Goal: Information Seeking & Learning: Learn about a topic

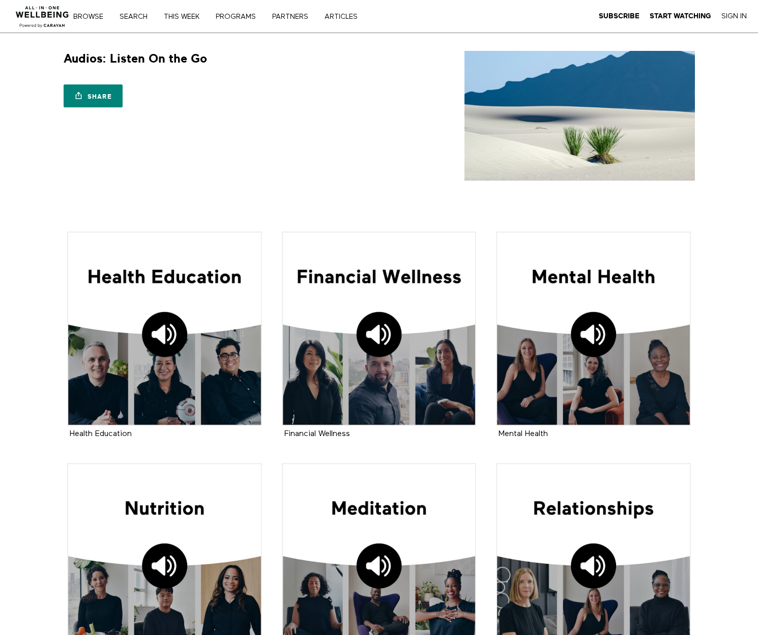
click at [54, 16] on img at bounding box center [43, 13] width 62 height 31
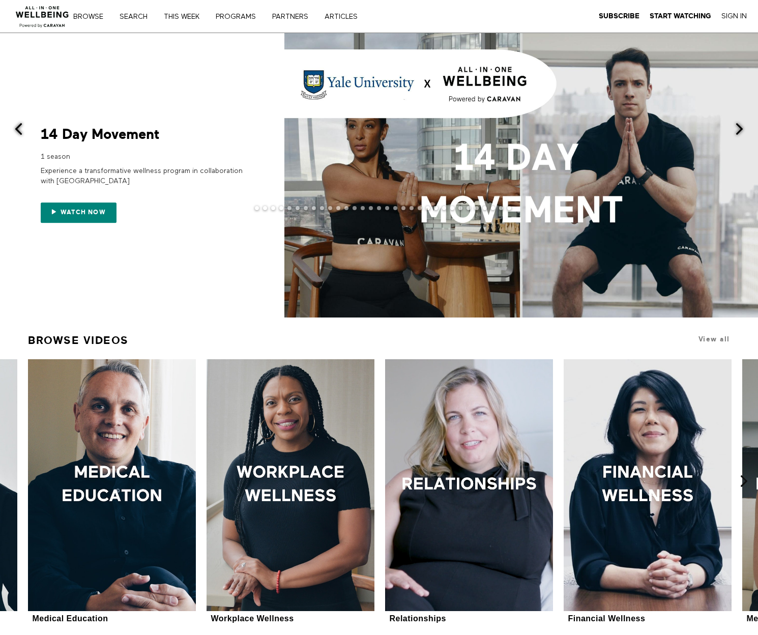
click at [738, 133] on span at bounding box center [739, 129] width 13 height 13
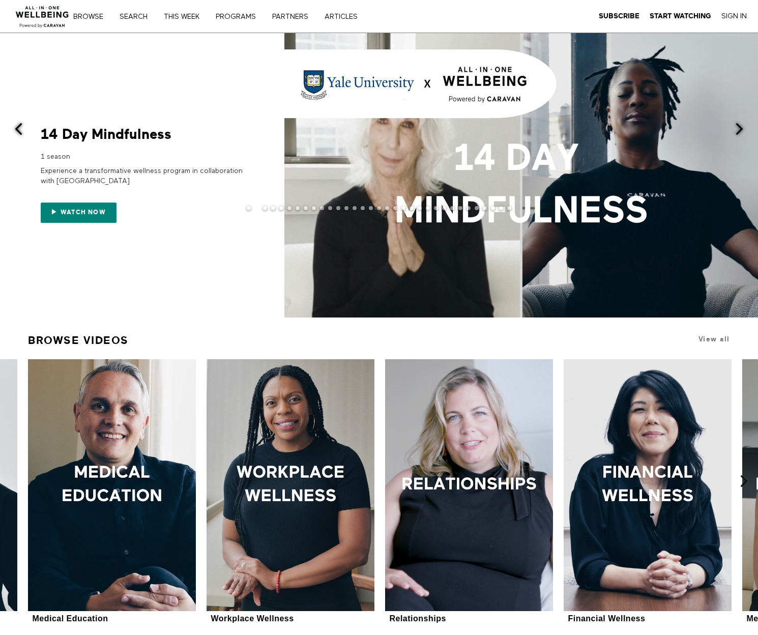
click at [738, 133] on span at bounding box center [739, 129] width 13 height 13
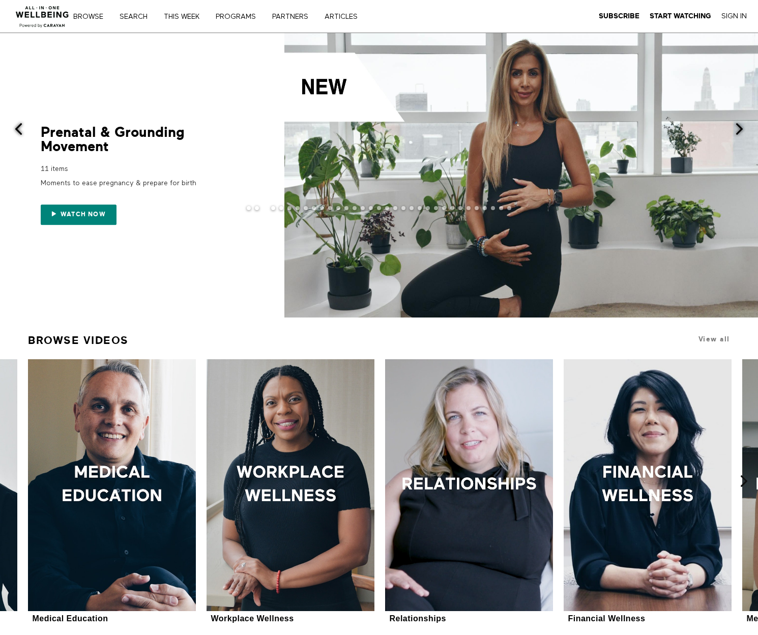
click at [738, 133] on span at bounding box center [739, 129] width 13 height 13
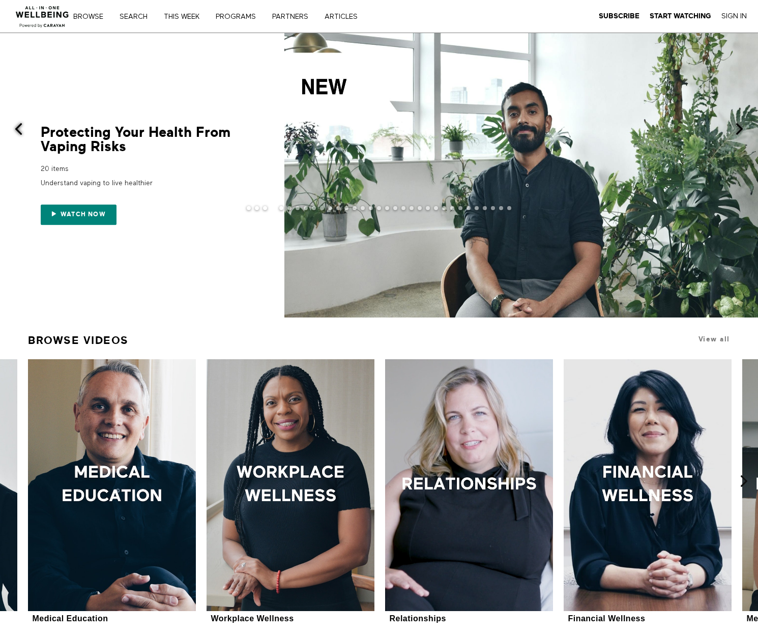
click at [738, 133] on span at bounding box center [739, 129] width 13 height 13
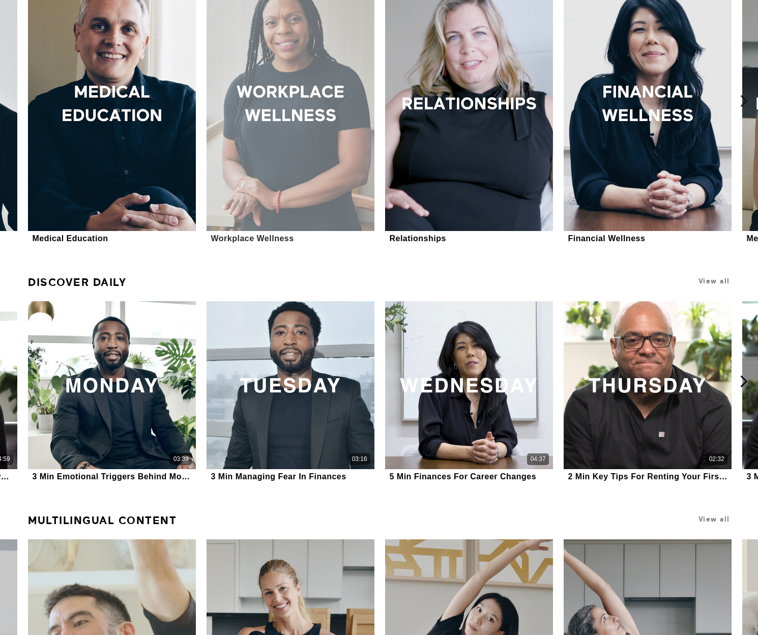
scroll to position [377, 0]
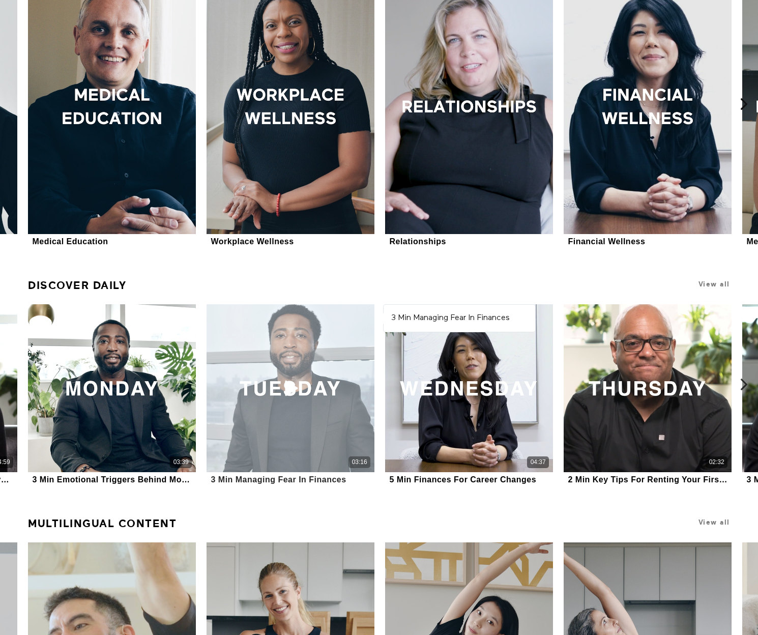
click at [288, 373] on div "03:16" at bounding box center [291, 388] width 168 height 168
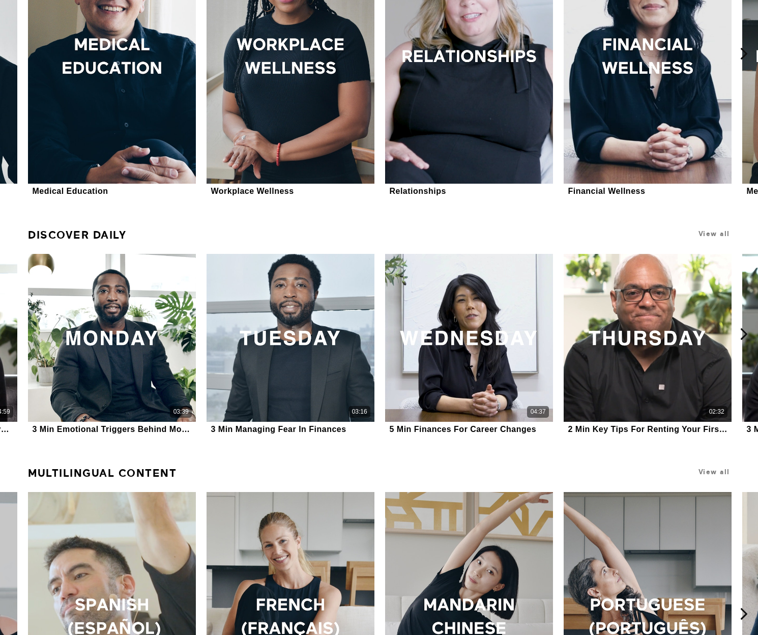
scroll to position [0, 0]
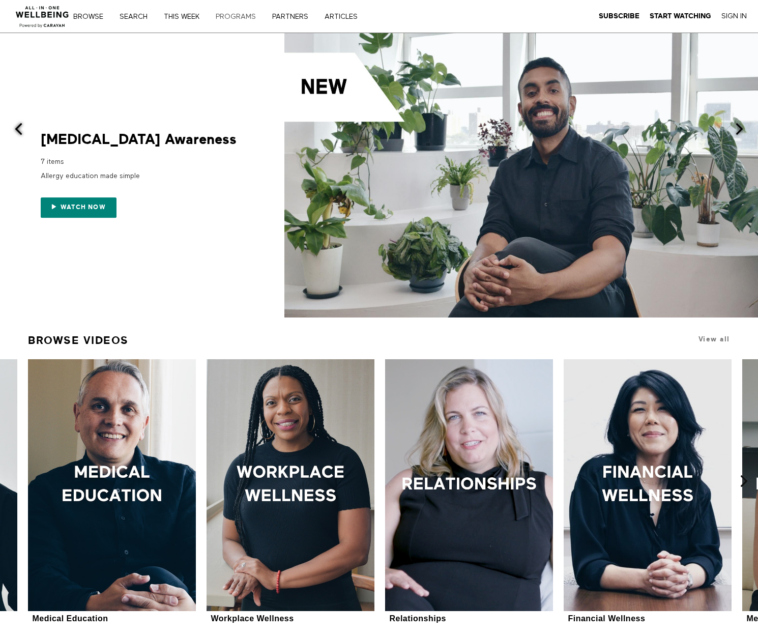
click at [229, 15] on link "PROGRAMS" at bounding box center [239, 16] width 54 height 7
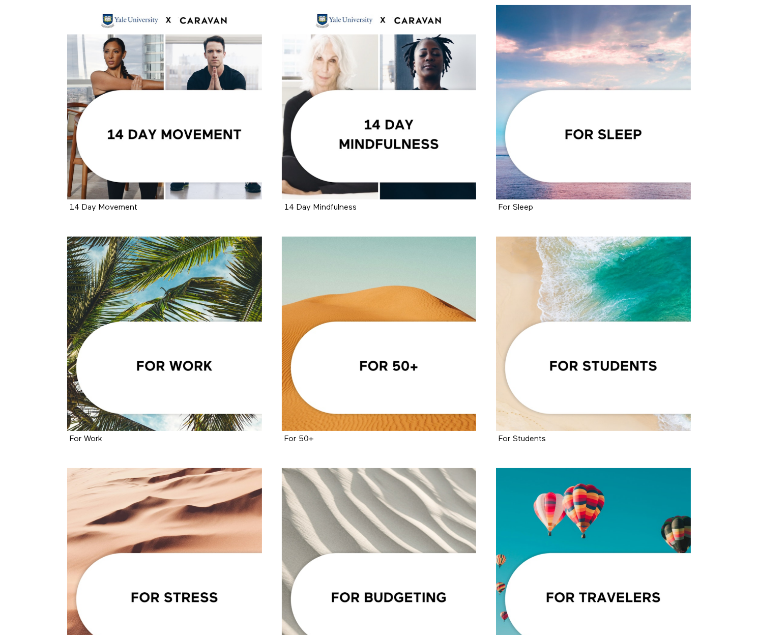
scroll to position [227, 0]
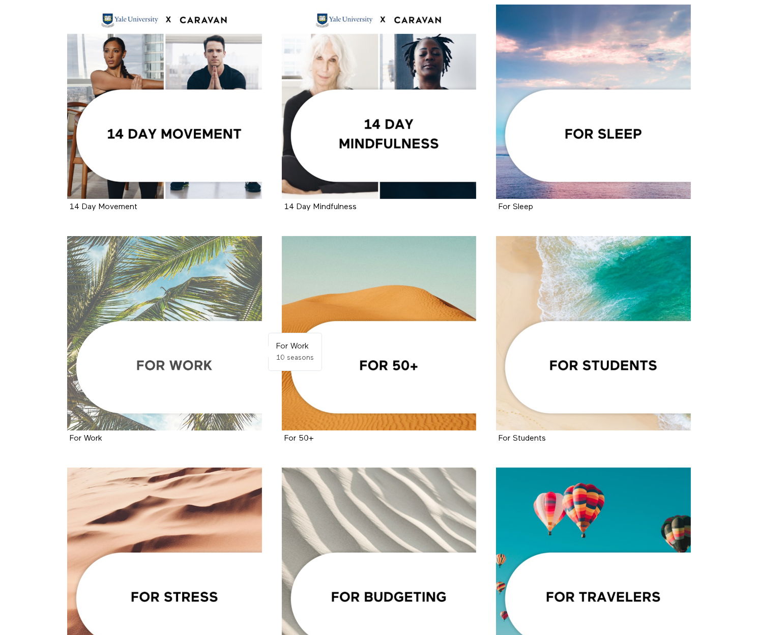
click at [224, 282] on div at bounding box center [164, 333] width 195 height 195
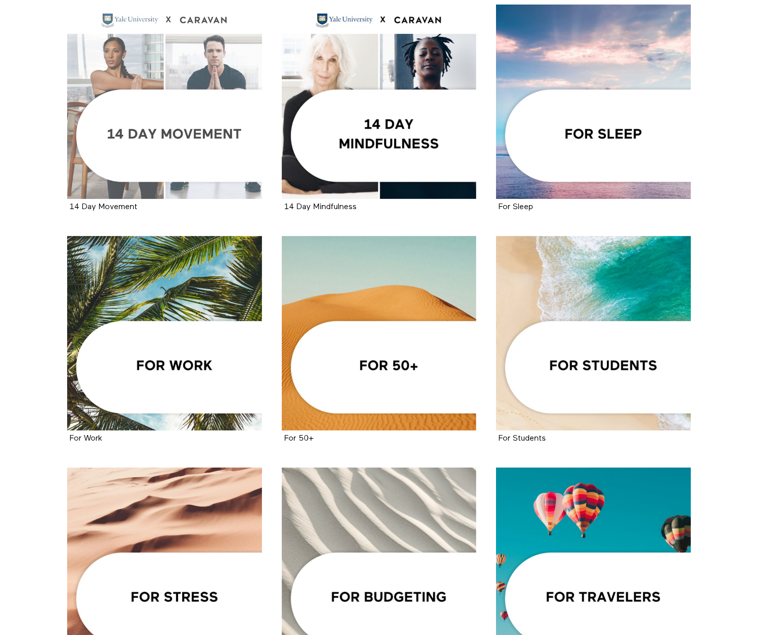
click at [198, 149] on div at bounding box center [164, 102] width 195 height 195
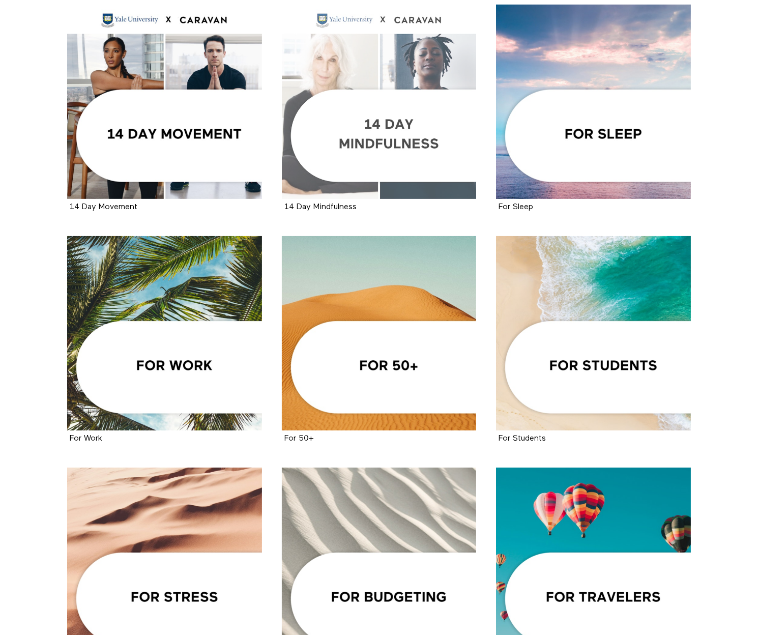
click at [350, 131] on div at bounding box center [379, 102] width 195 height 195
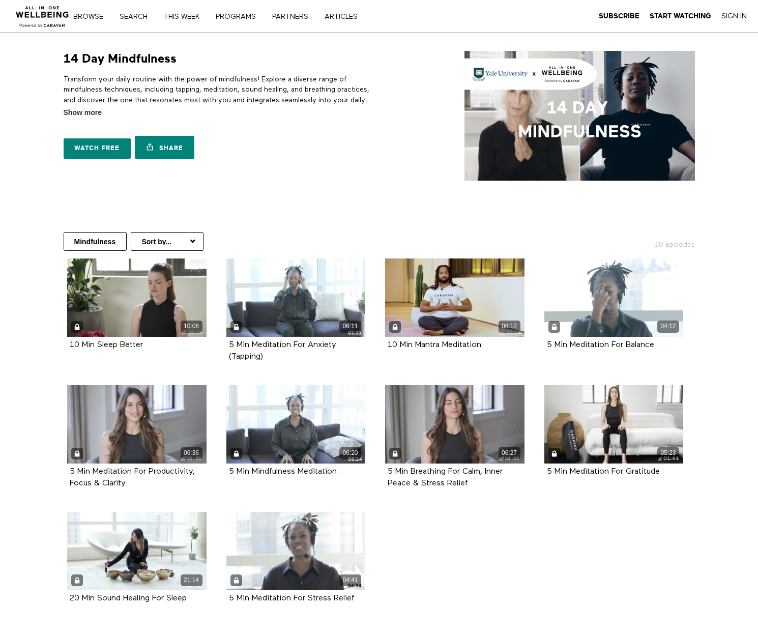
click at [269, 178] on div "14 Day Mindfulness 10 Episodes Transform your daily routine with the power of m…" at bounding box center [378, 116] width 651 height 130
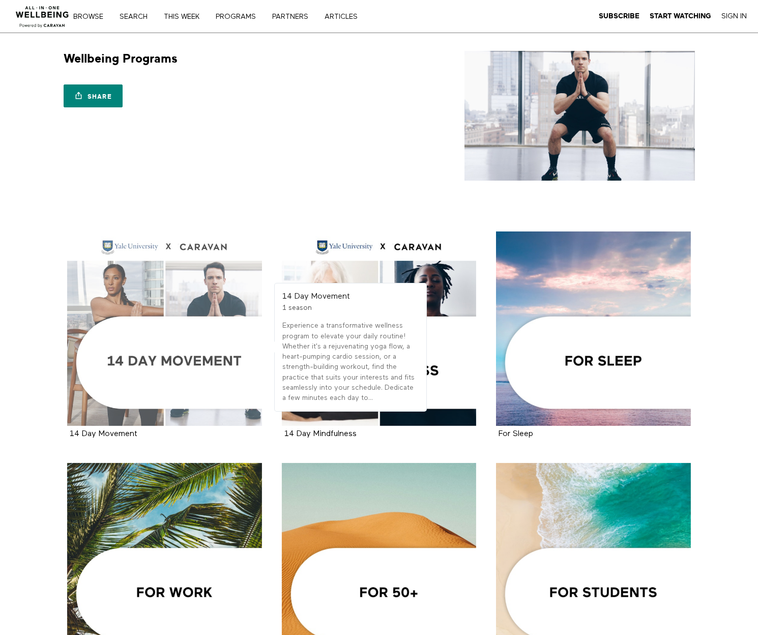
click at [139, 244] on div at bounding box center [164, 329] width 195 height 195
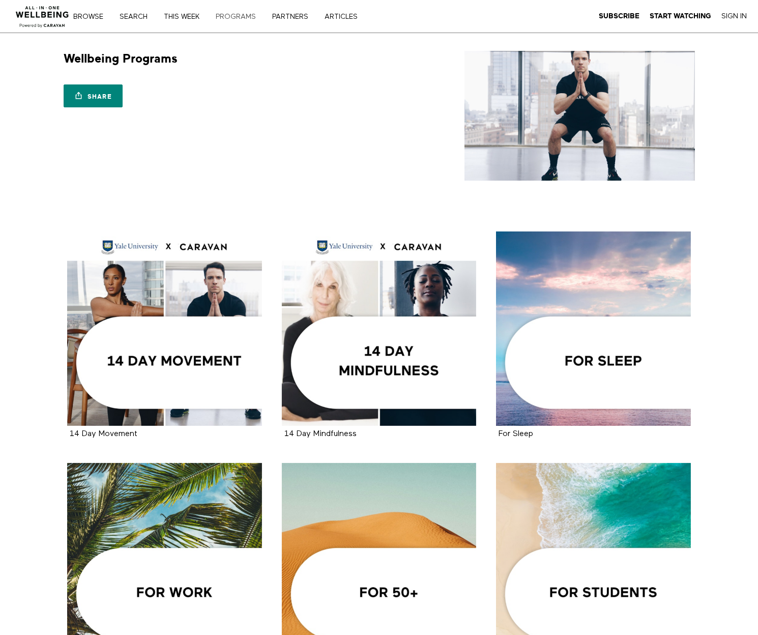
click at [229, 16] on link "PROGRAMS" at bounding box center [239, 16] width 54 height 7
click at [88, 20] on link "Browse" at bounding box center [92, 16] width 44 height 7
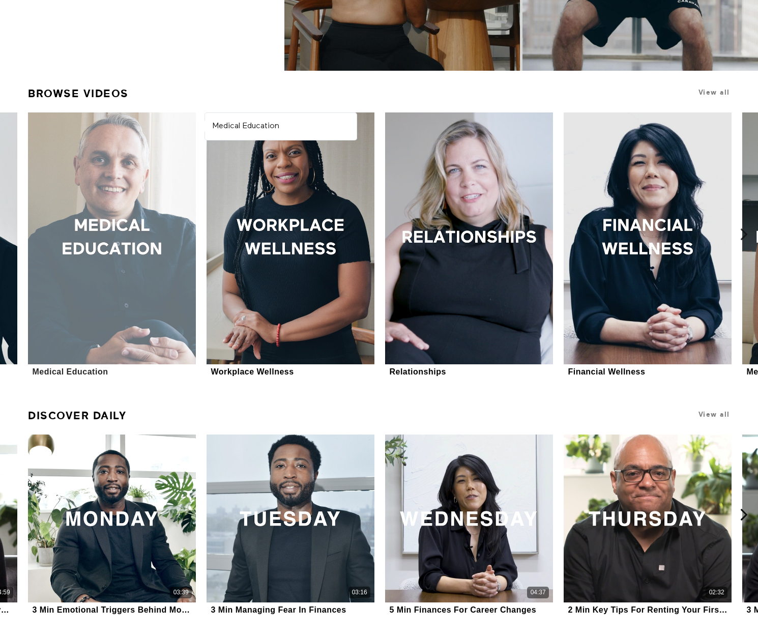
scroll to position [248, 0]
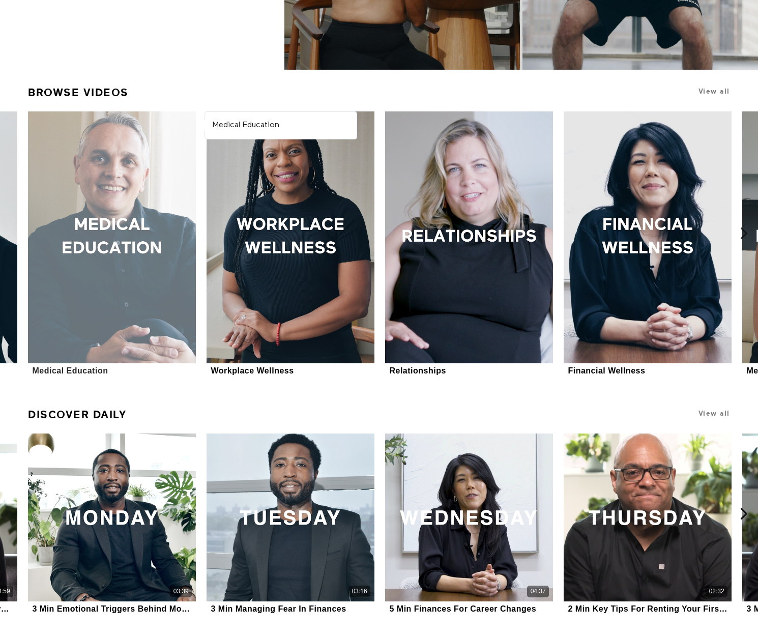
click at [101, 174] on div at bounding box center [112, 237] width 168 height 252
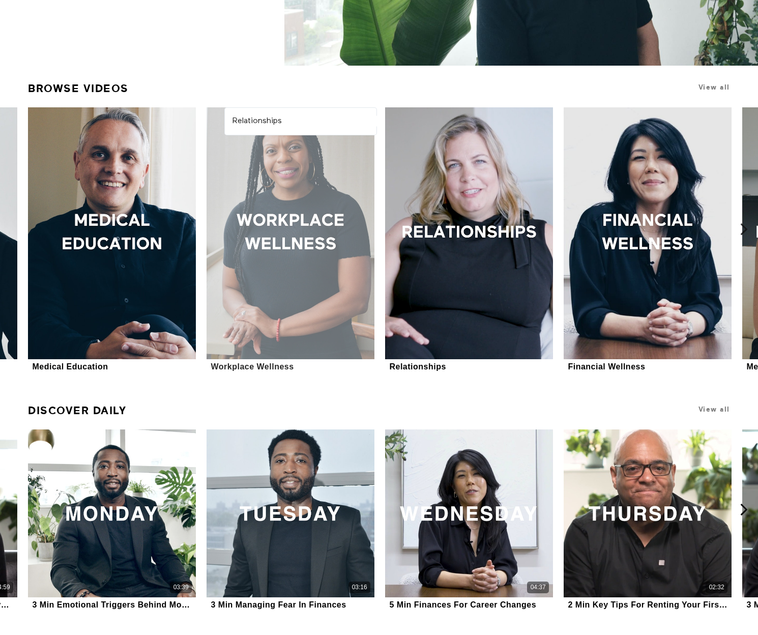
scroll to position [249, 0]
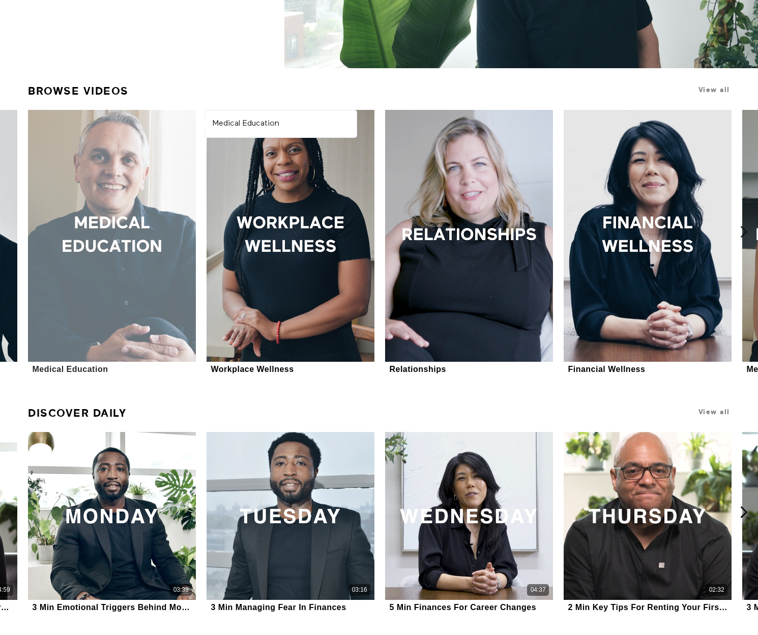
click at [158, 238] on div at bounding box center [112, 236] width 168 height 252
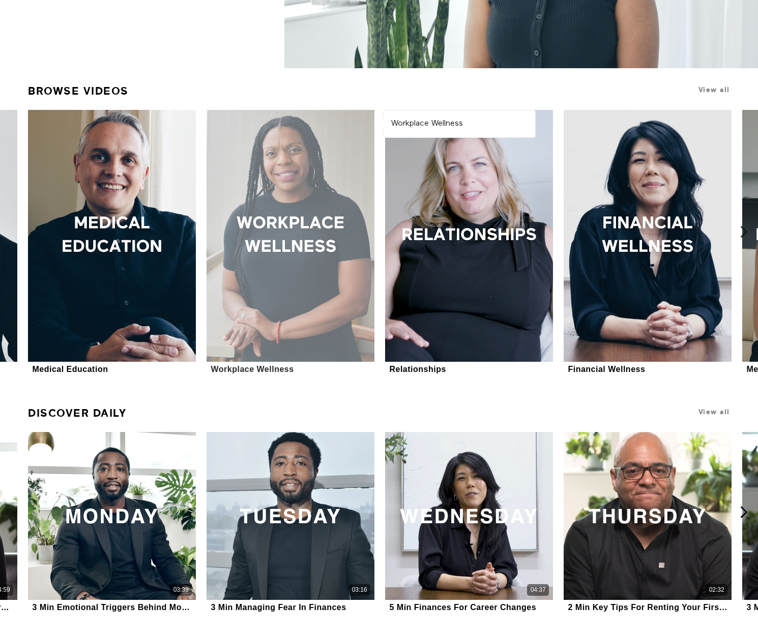
click at [317, 231] on div at bounding box center [291, 236] width 168 height 252
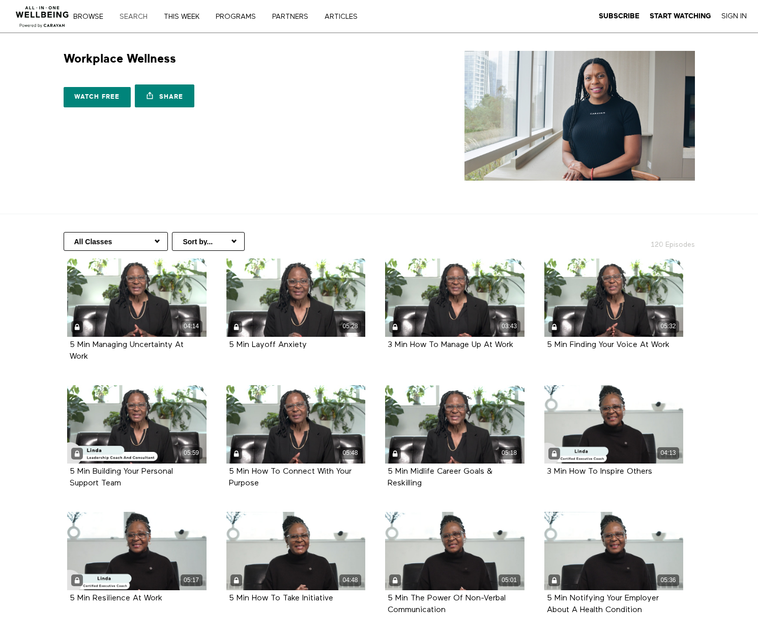
click at [135, 14] on link "Search" at bounding box center [137, 16] width 42 height 7
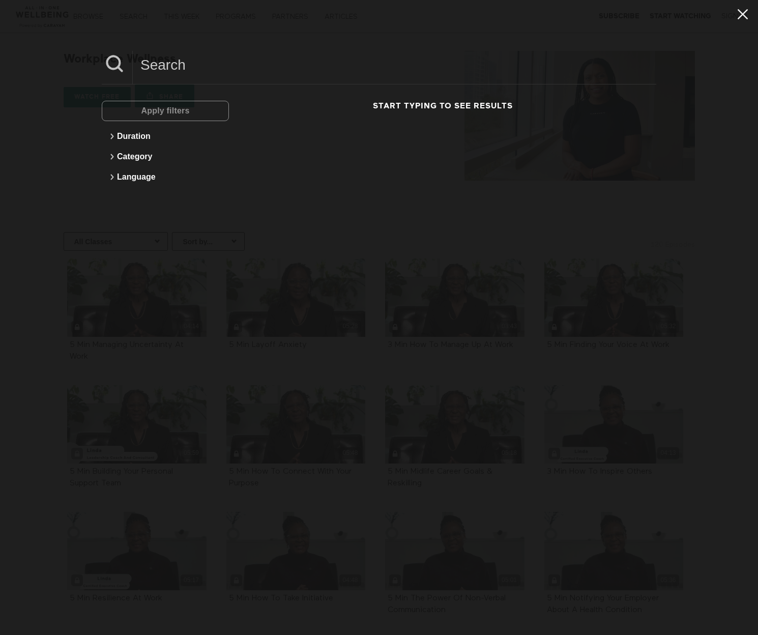
click at [742, 20] on icon at bounding box center [742, 14] width 19 height 17
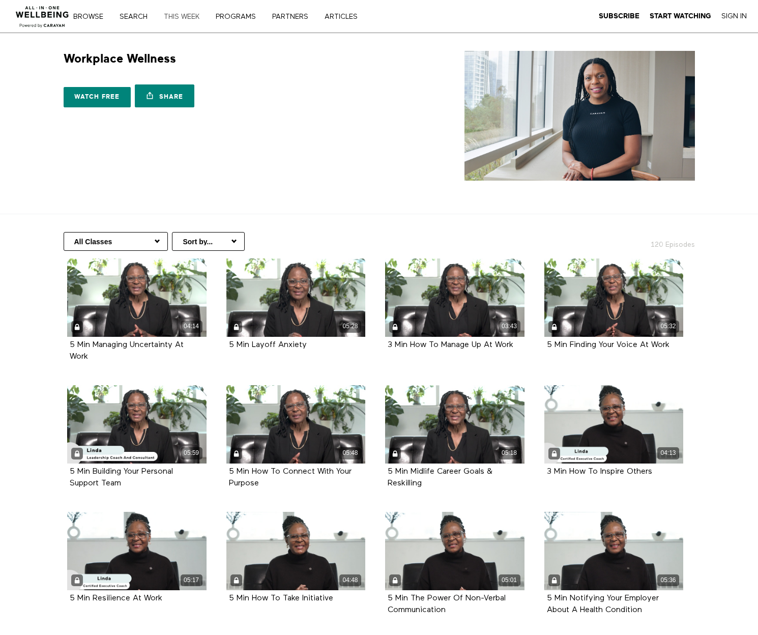
click at [178, 15] on link "THIS WEEK" at bounding box center [185, 16] width 50 height 7
click at [35, 18] on img at bounding box center [43, 13] width 62 height 31
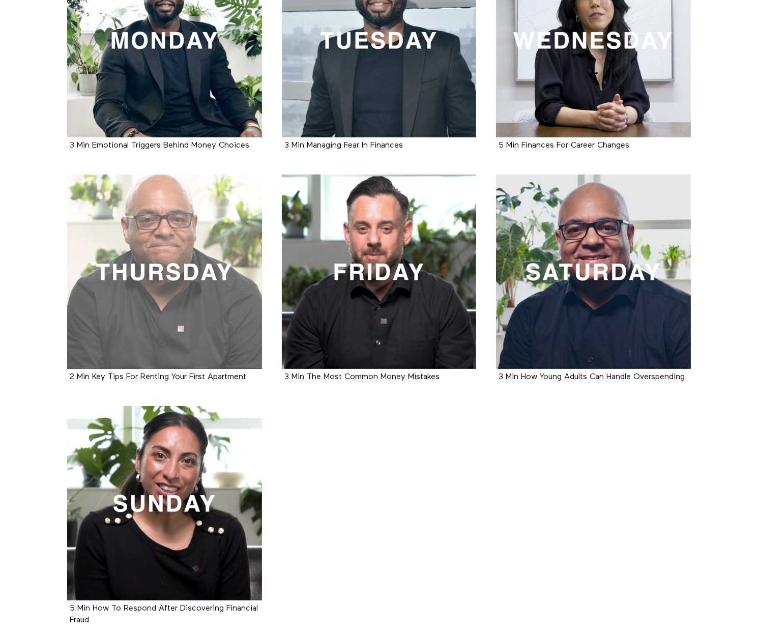
scroll to position [300, 0]
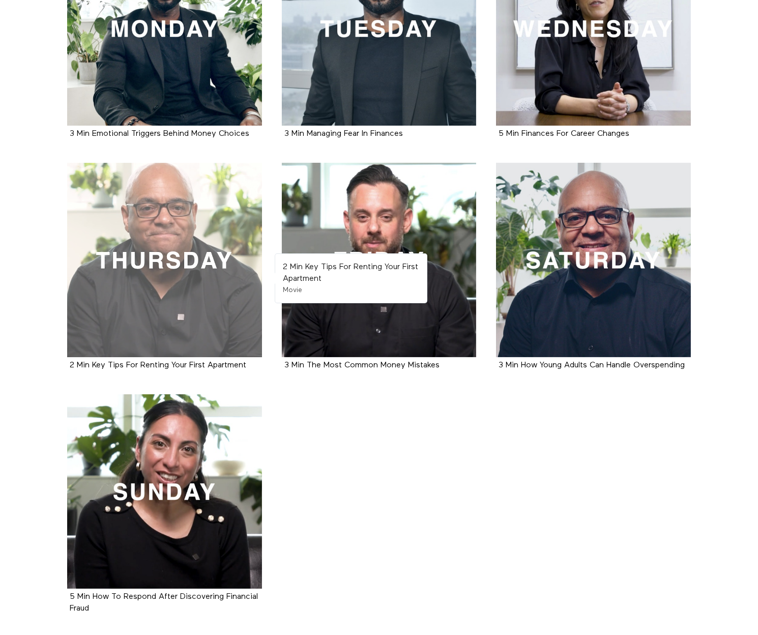
click at [143, 231] on div at bounding box center [164, 260] width 195 height 195
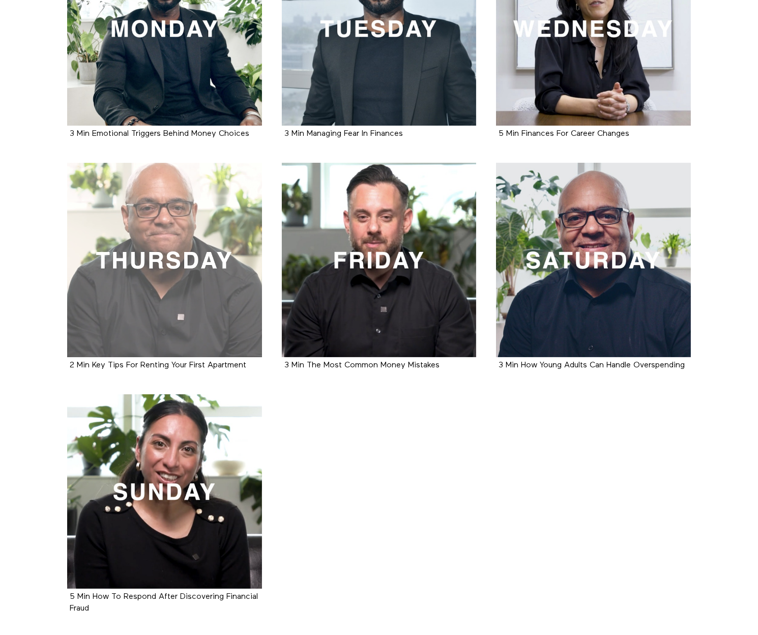
scroll to position [391, 0]
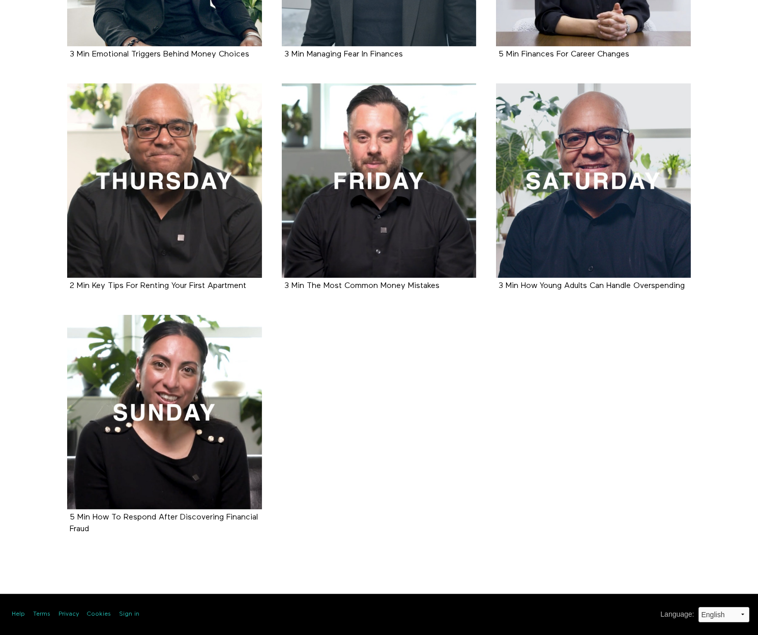
click at [323, 412] on ul "3 Min Emotional Triggers Behind Money Choices Movie 3 Min Managing Fear In Fina…" at bounding box center [380, 205] width 644 height 706
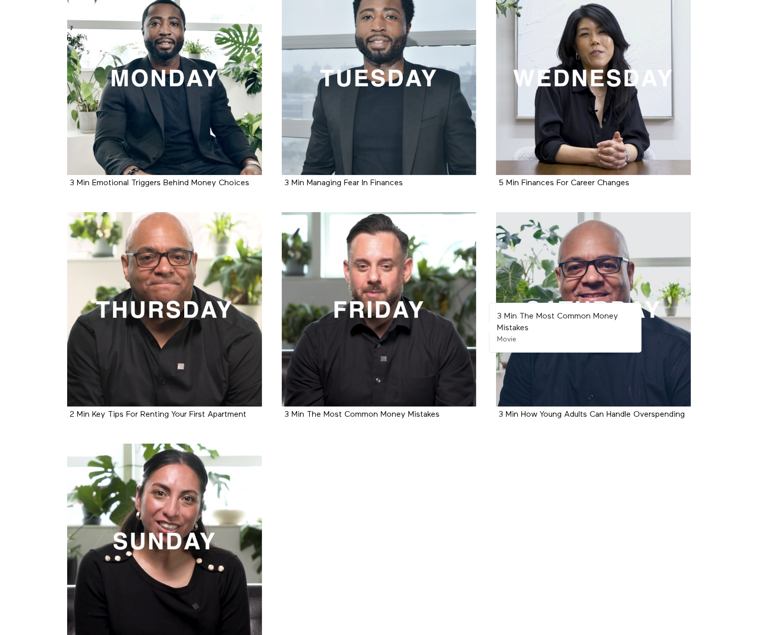
scroll to position [30, 0]
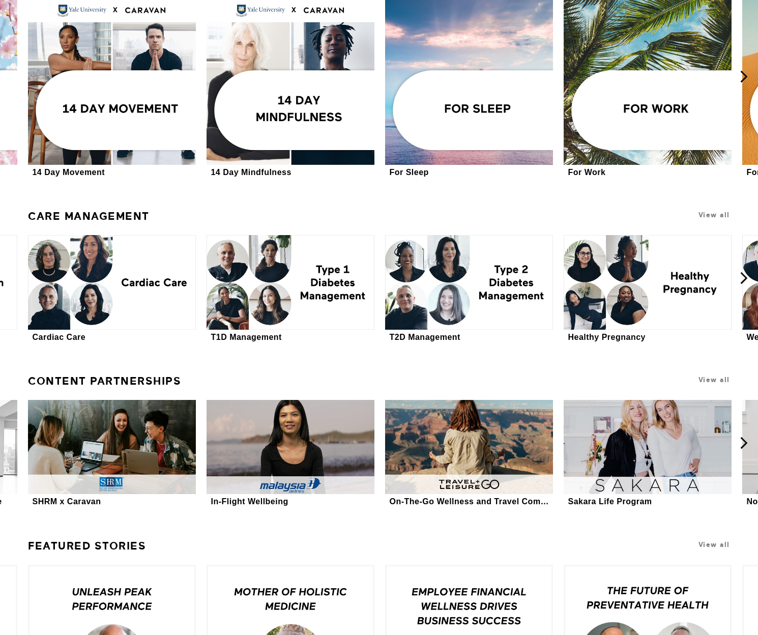
scroll to position [2218, 0]
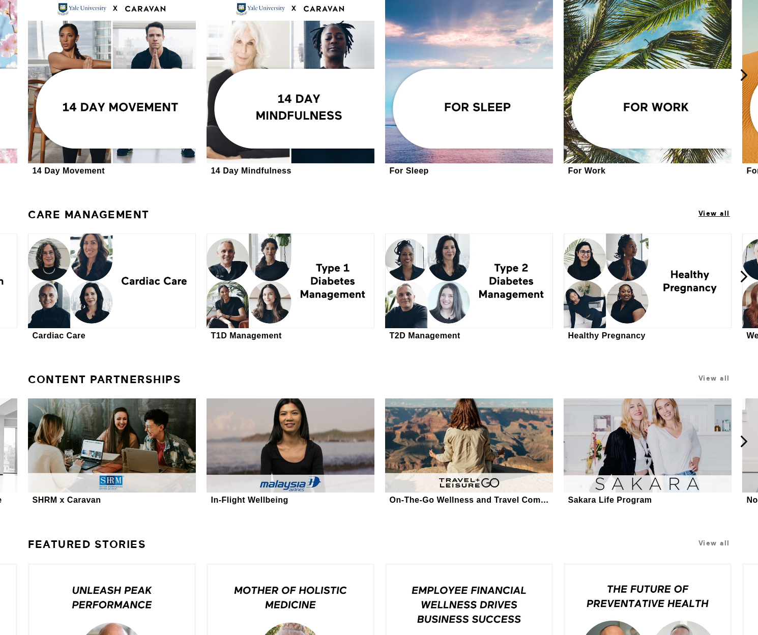
click at [711, 210] on span "View all" at bounding box center [715, 214] width 32 height 8
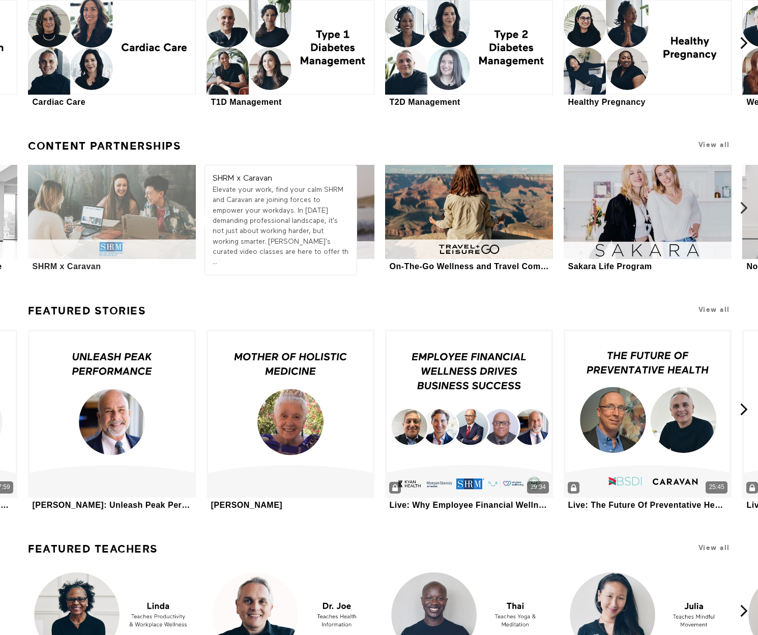
scroll to position [2469, 0]
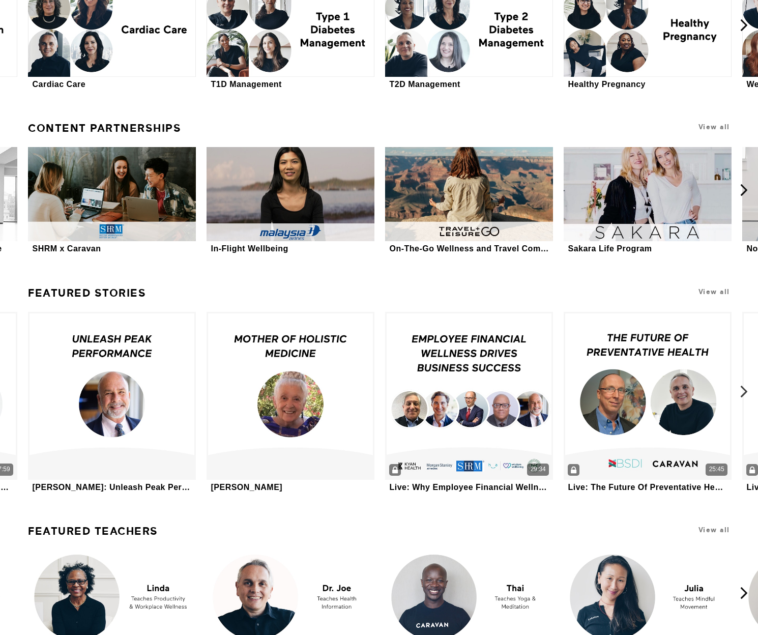
click at [742, 388] on icon at bounding box center [744, 391] width 13 height 13
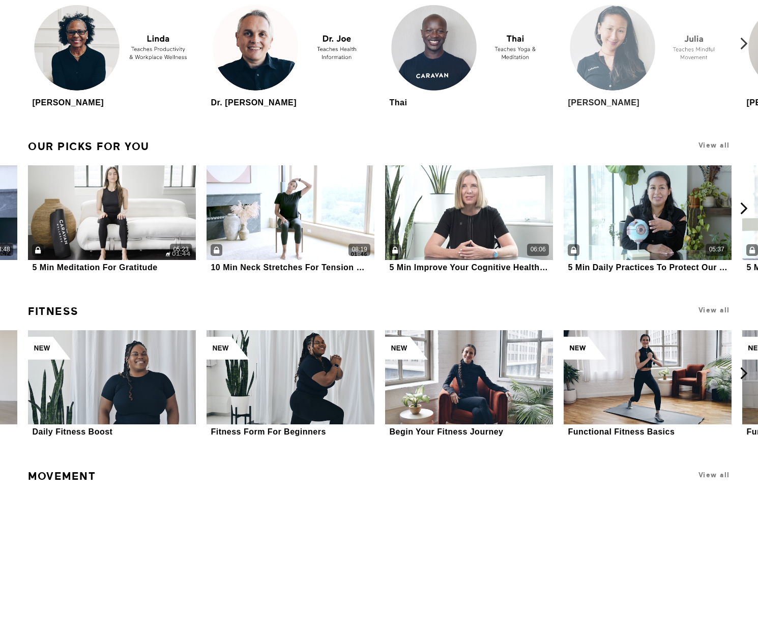
scroll to position [3026, 0]
